Goal: Information Seeking & Learning: Learn about a topic

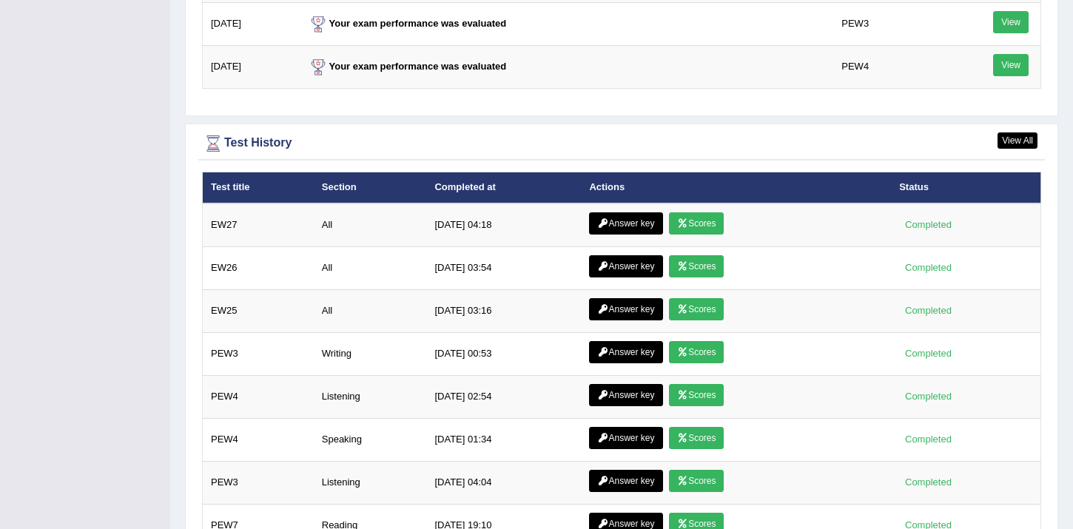
scroll to position [1951, 0]
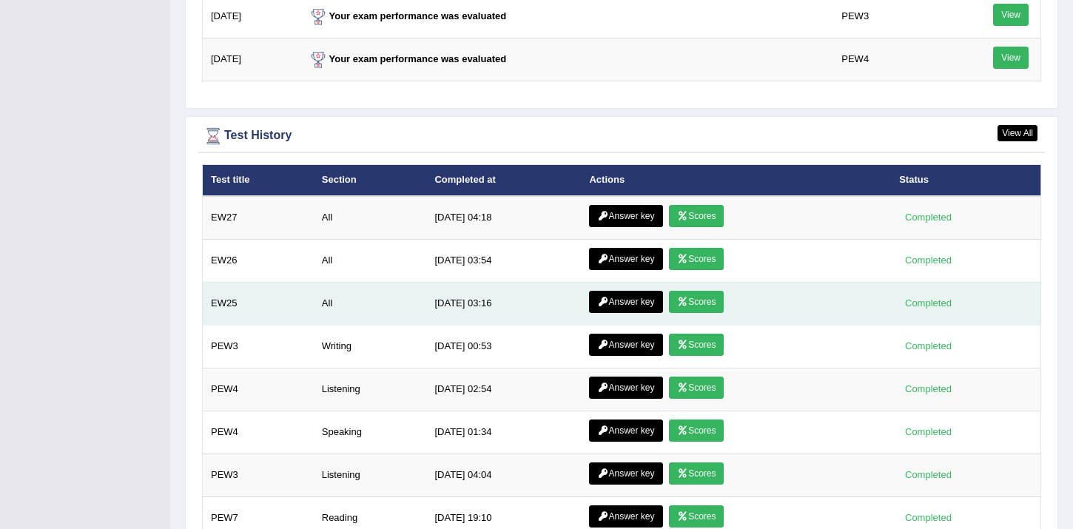
click at [692, 301] on link "Scores" at bounding box center [696, 302] width 55 height 22
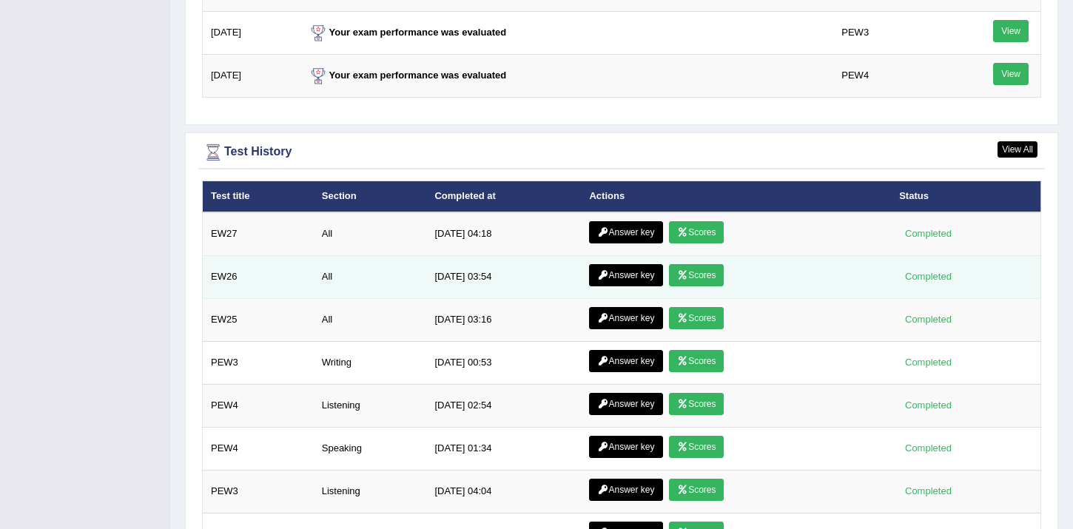
click at [695, 272] on link "Scores" at bounding box center [696, 275] width 55 height 22
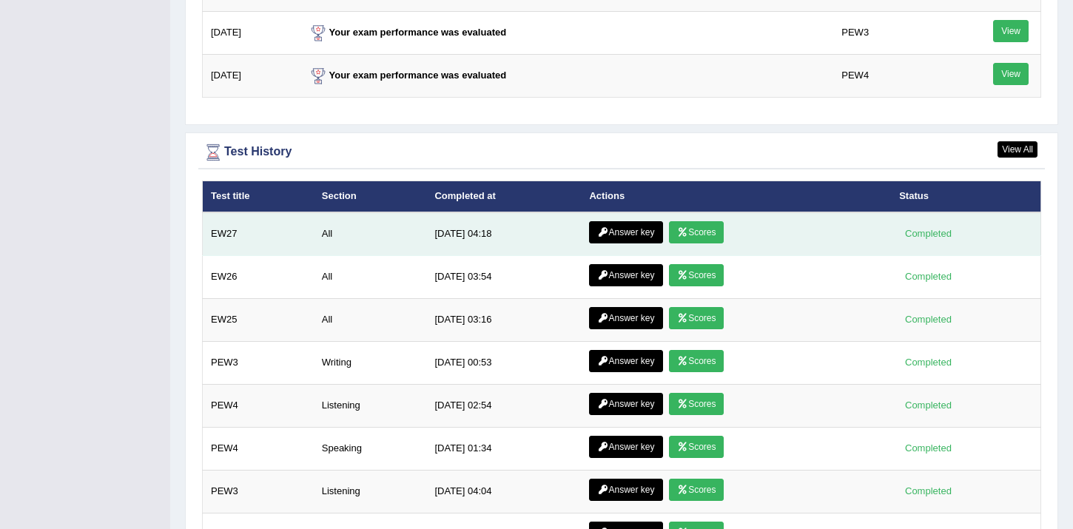
click at [689, 232] on link "Scores" at bounding box center [696, 232] width 55 height 22
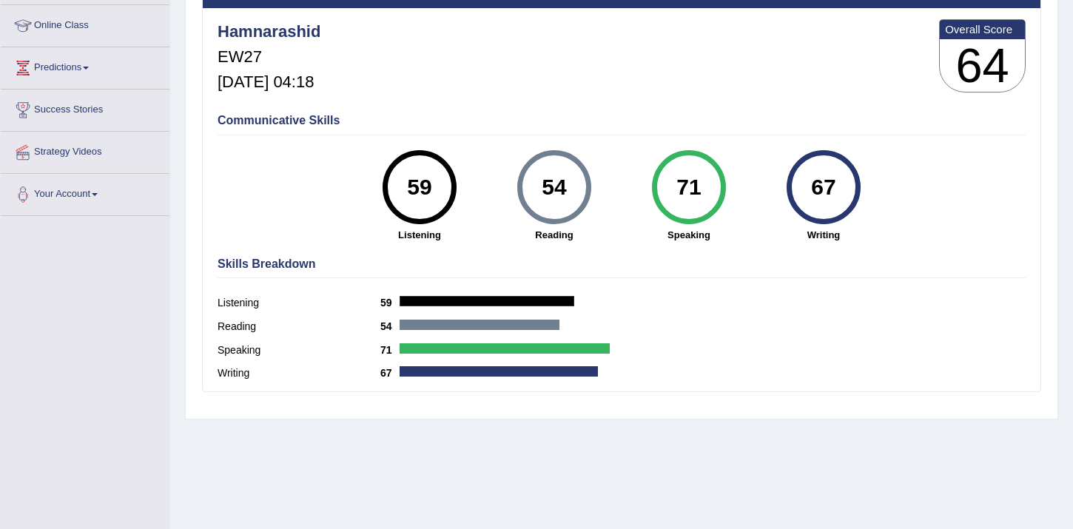
scroll to position [196, 0]
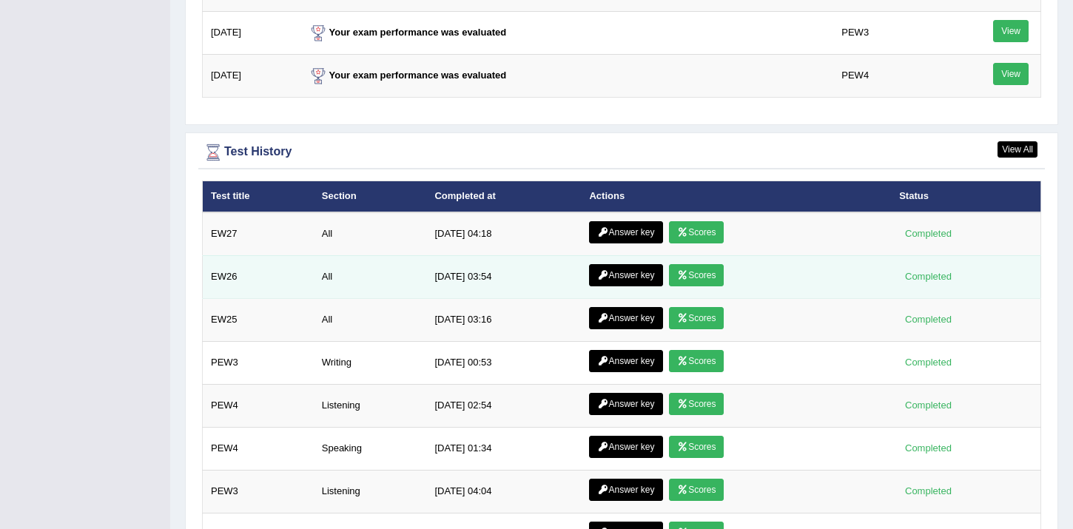
click at [689, 276] on link "Scores" at bounding box center [696, 275] width 55 height 22
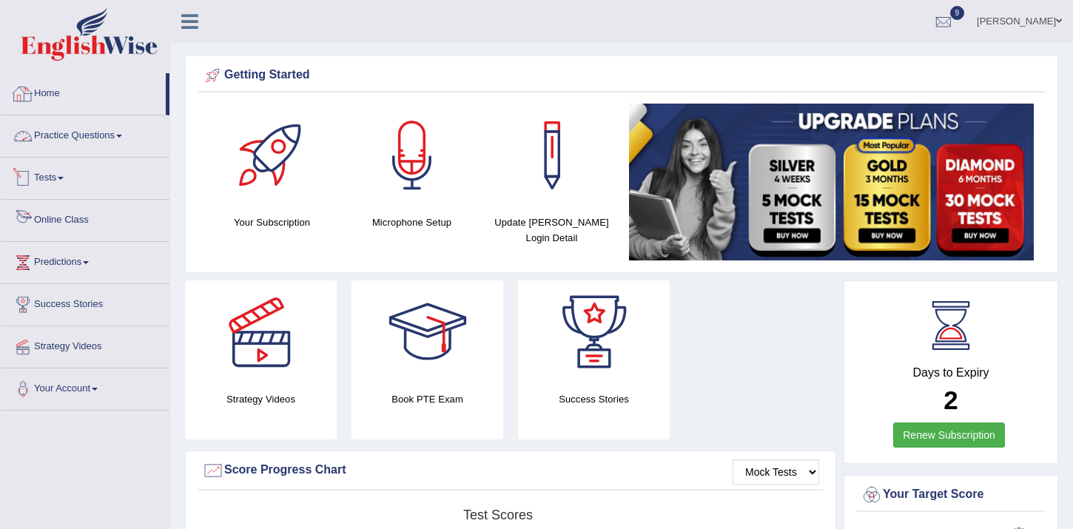
click at [50, 96] on link "Home" at bounding box center [83, 91] width 165 height 37
click at [43, 181] on link "Tests" at bounding box center [85, 176] width 169 height 37
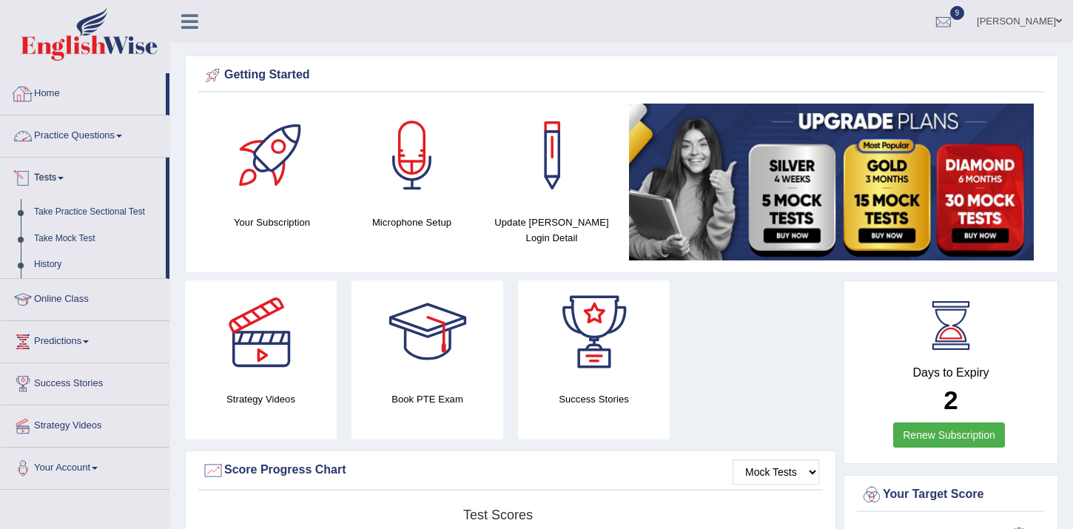
click at [70, 139] on link "Practice Questions" at bounding box center [85, 133] width 169 height 37
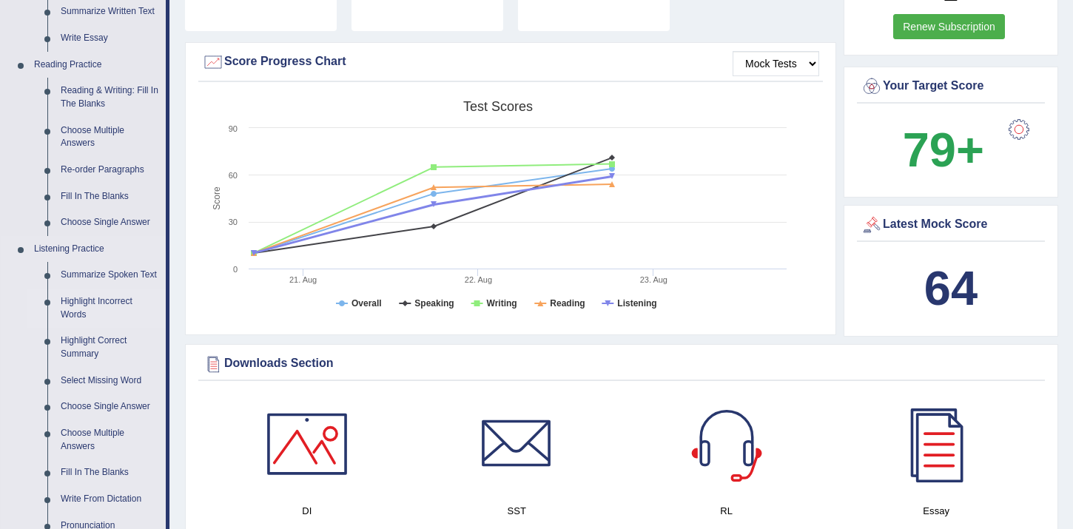
scroll to position [341, 0]
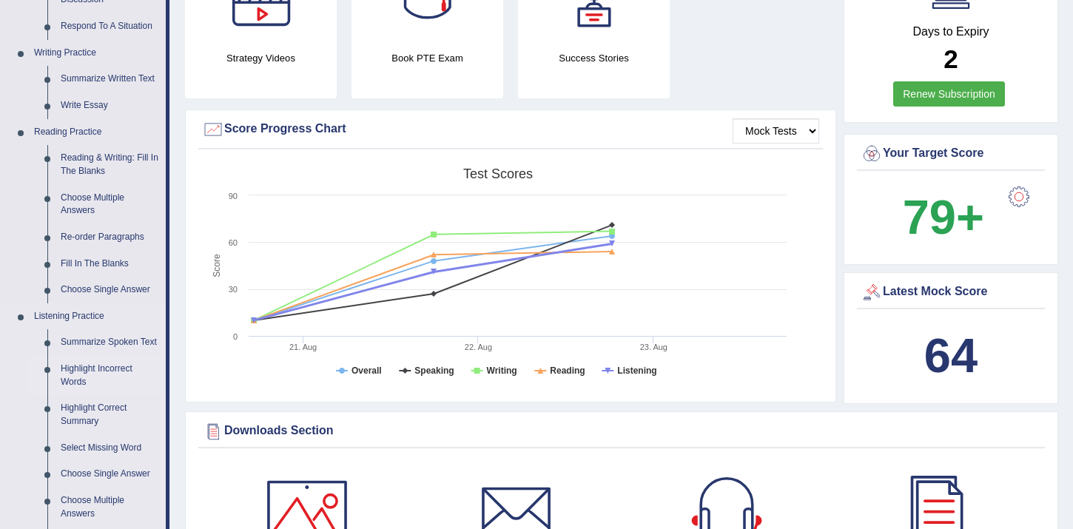
click at [91, 161] on link "Reading & Writing: Fill In The Blanks" at bounding box center [110, 164] width 112 height 39
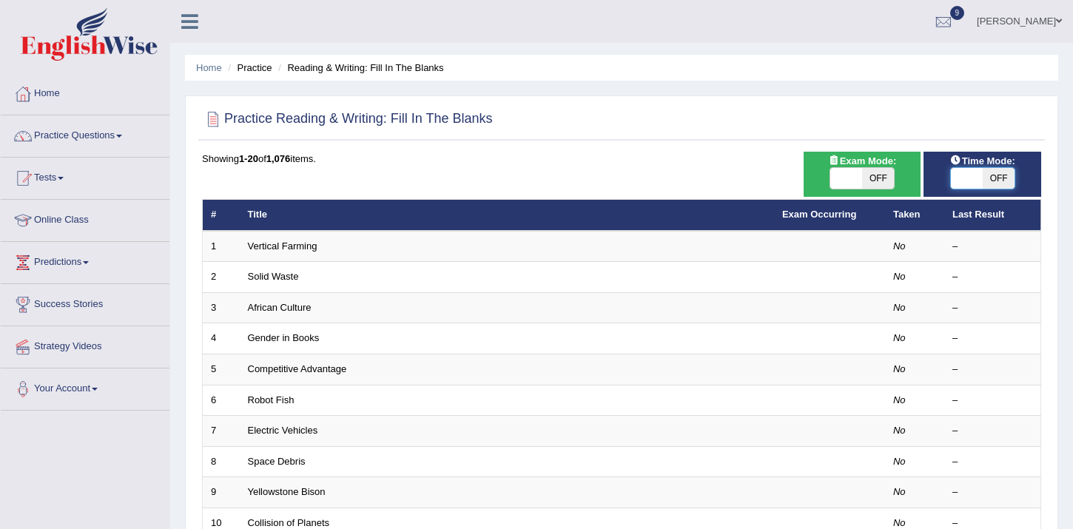
click at [981, 188] on span at bounding box center [967, 178] width 32 height 21
checkbox input "true"
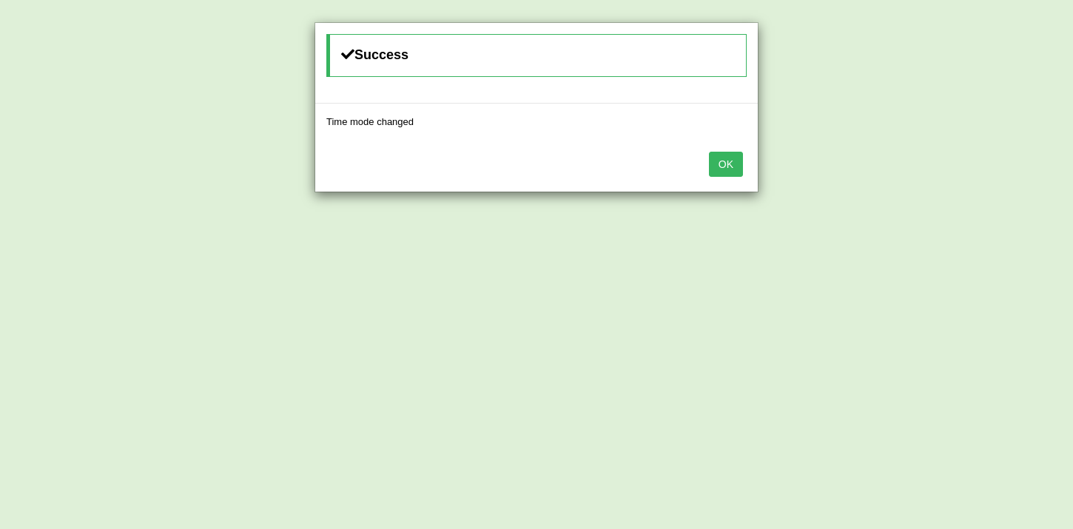
click at [727, 166] on button "OK" at bounding box center [726, 164] width 34 height 25
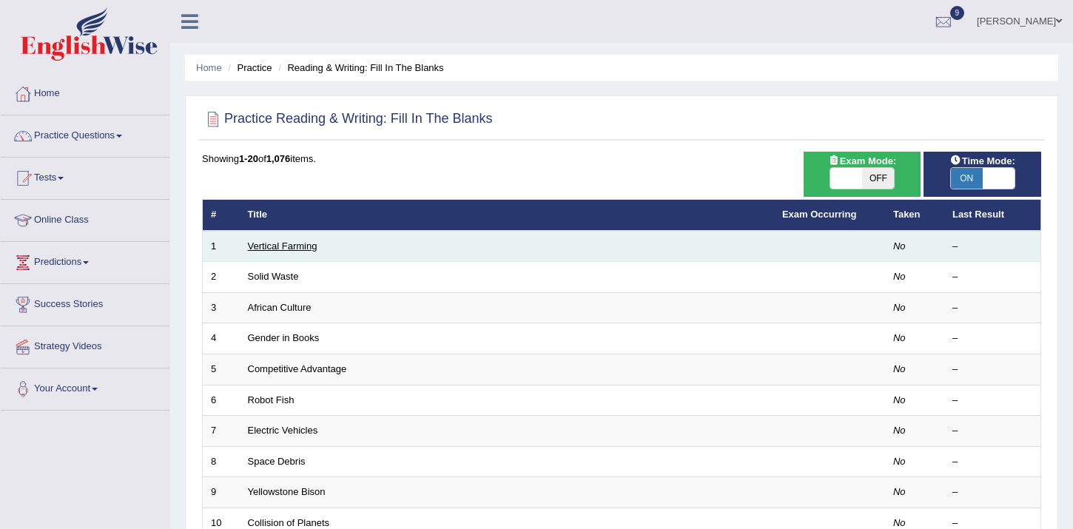
click at [277, 244] on link "Vertical Farming" at bounding box center [283, 245] width 70 height 11
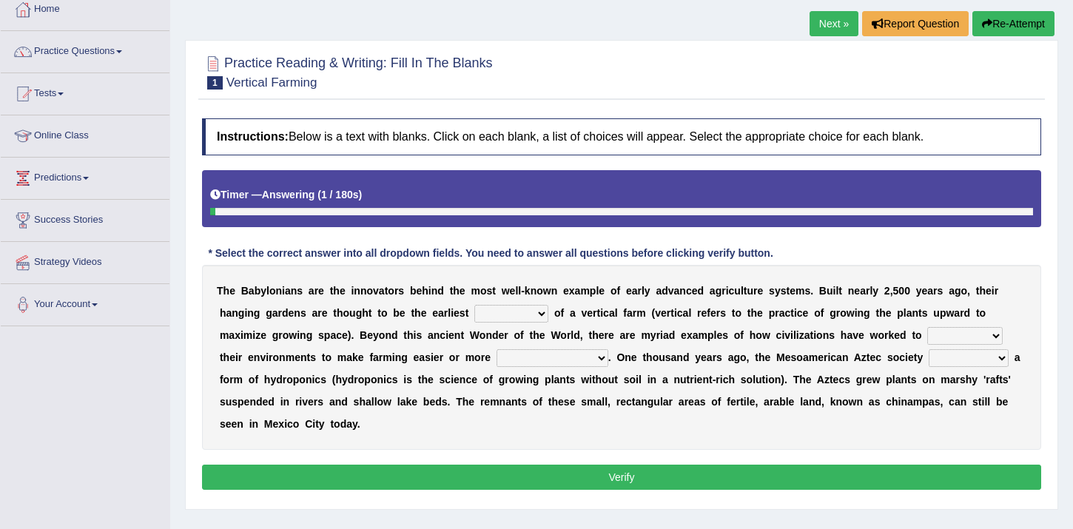
scroll to position [86, 0]
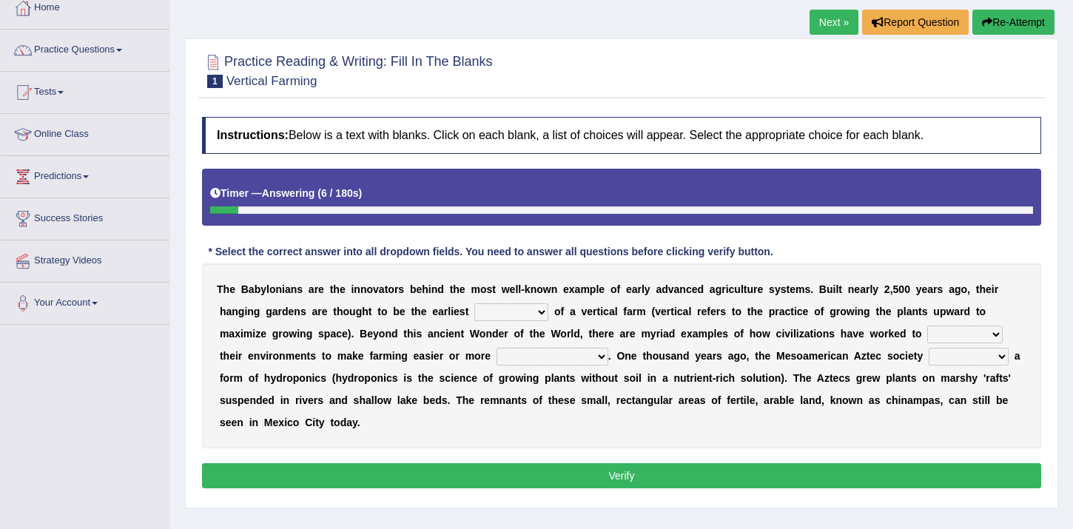
click at [508, 306] on select "prototype failure discredit protocol" at bounding box center [511, 312] width 74 height 18
